Goal: Task Accomplishment & Management: Complete application form

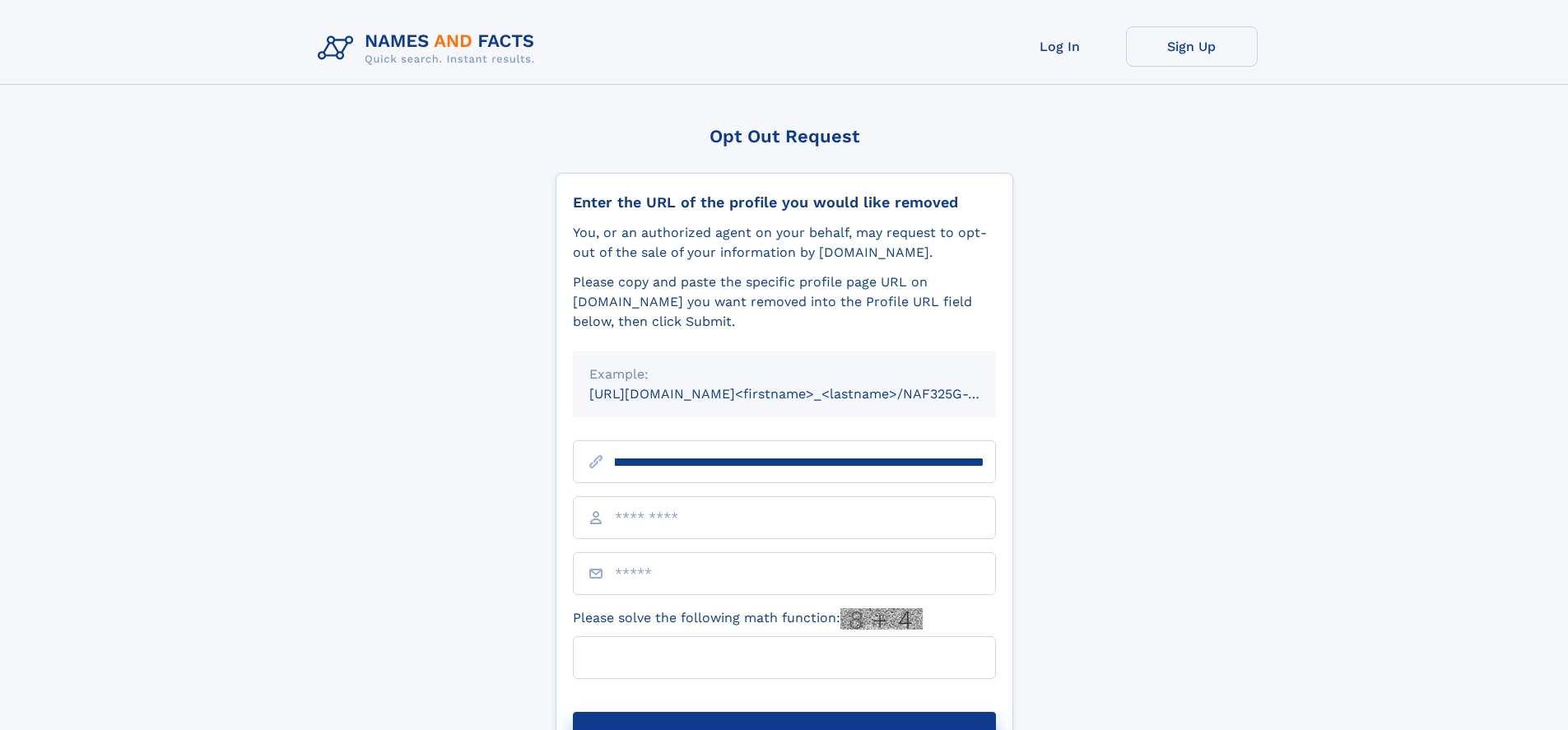
scroll to position [0, 199]
type input "**********"
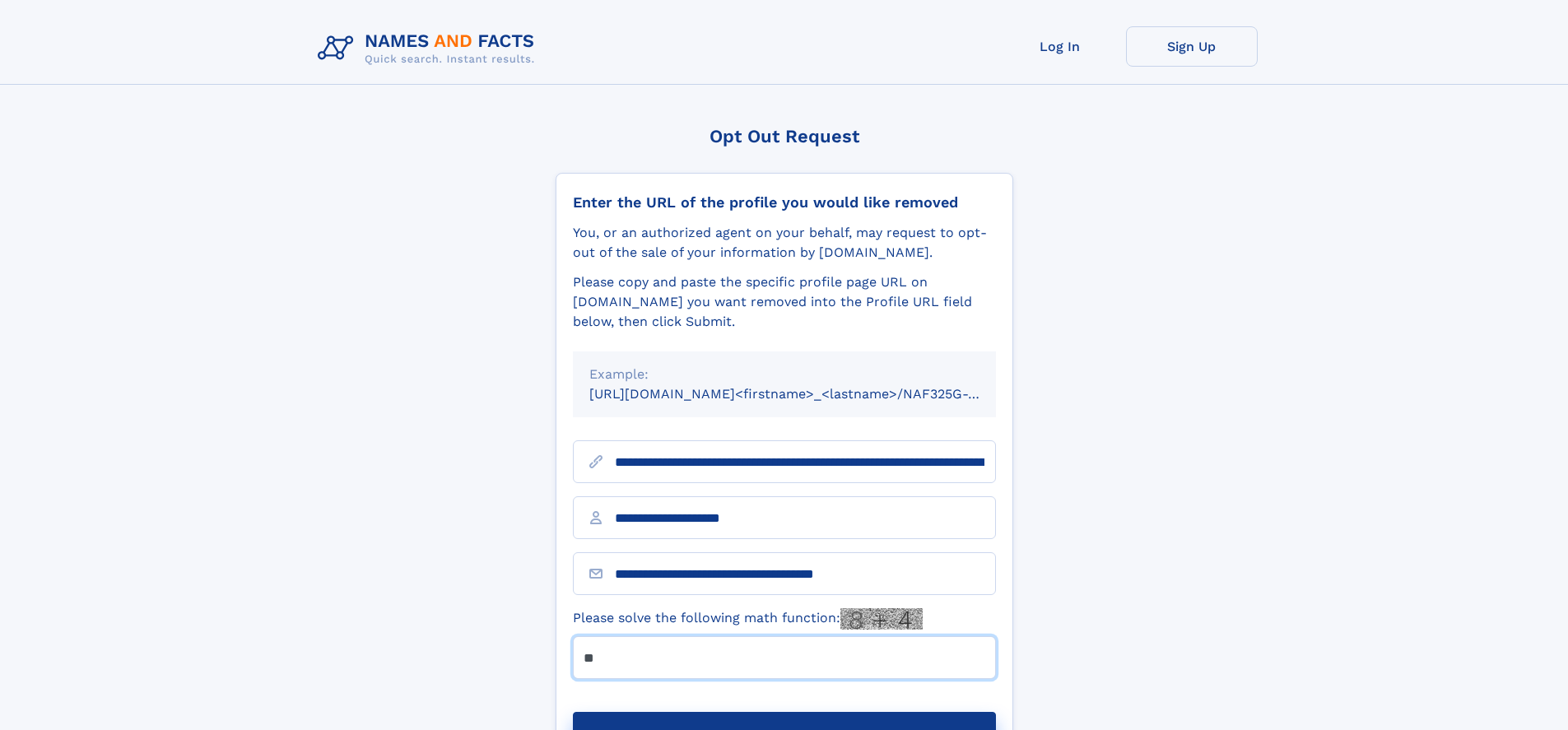
type input "**"
click at [783, 712] on button "Submit Opt Out Request" at bounding box center [784, 739] width 423 height 53
